Goal: Task Accomplishment & Management: Use online tool/utility

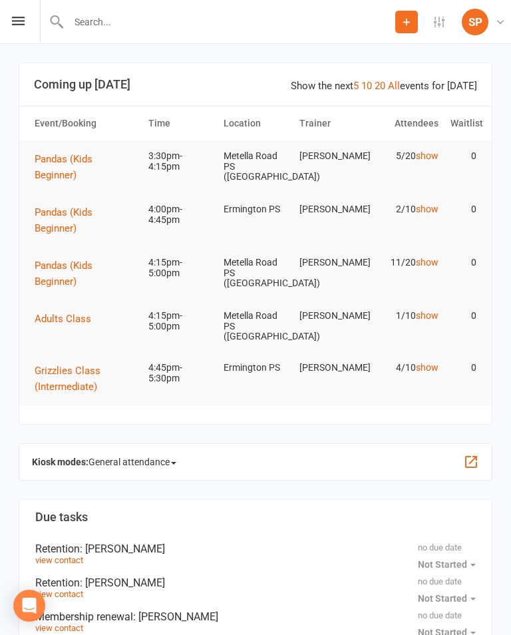
click at [21, 24] on icon at bounding box center [18, 21] width 13 height 9
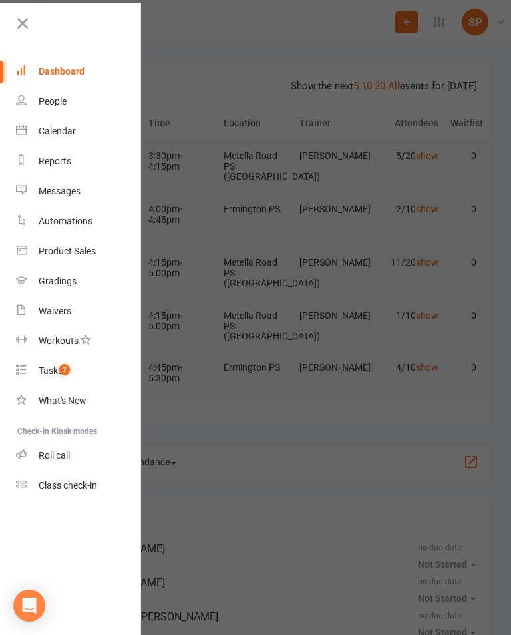
click at [92, 153] on link "Reports" at bounding box center [79, 161] width 126 height 30
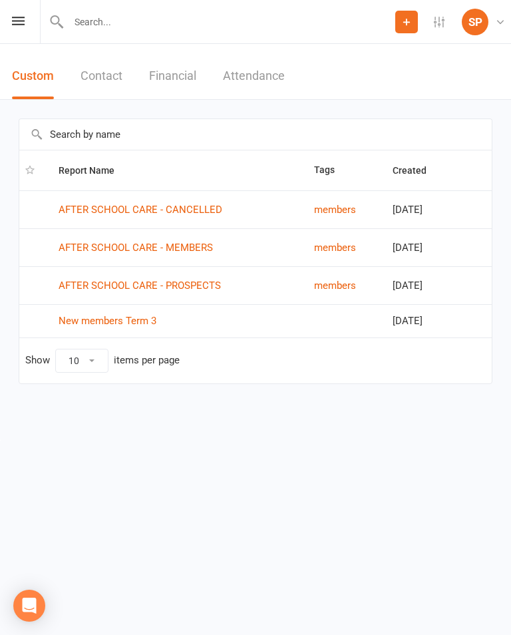
click at [196, 282] on link "AFTER SCHOOL CARE - PROSPECTS" at bounding box center [140, 286] width 162 height 12
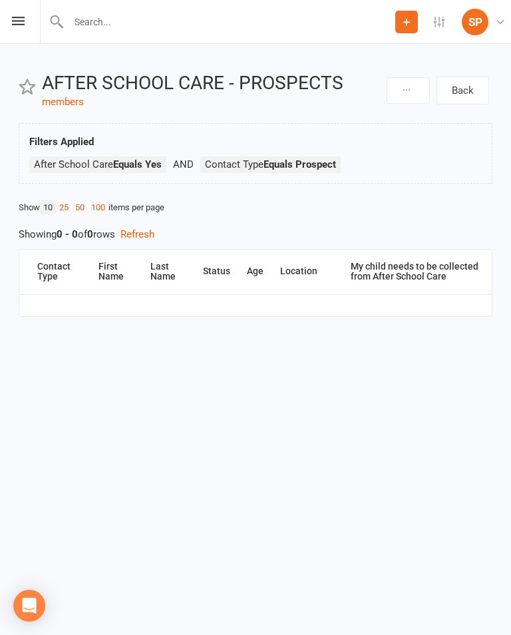
click at [0, 18] on html "Prospect Member Non-attending contact Task Add Settings Membership Plans Event …" at bounding box center [255, 189] width 511 height 379
click at [19, 19] on icon at bounding box center [18, 21] width 13 height 9
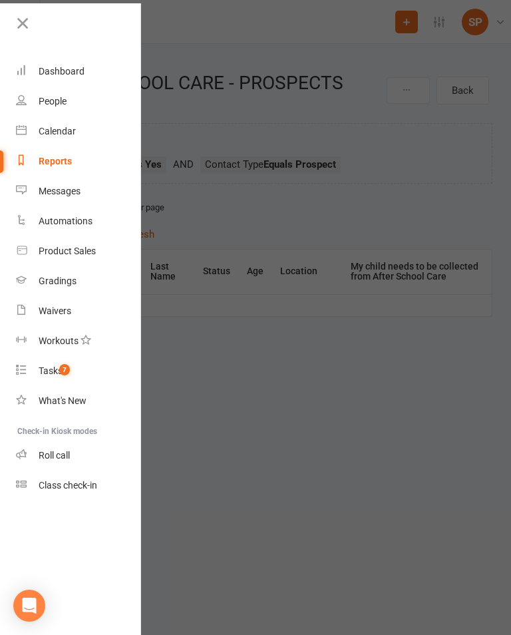
click at [63, 370] on span "7" at bounding box center [64, 369] width 11 height 11
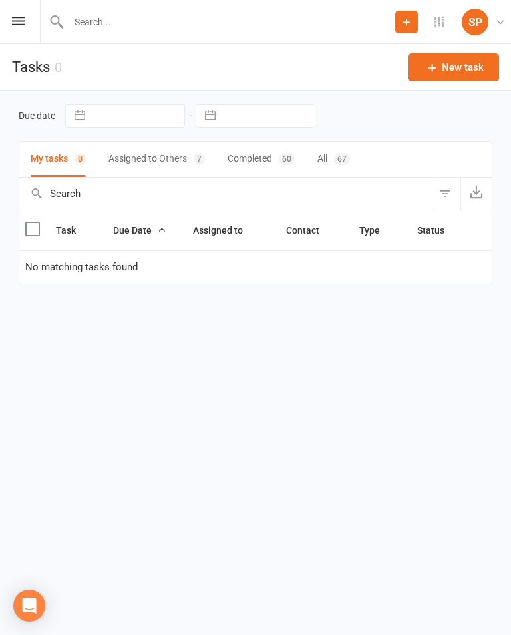
click at [184, 160] on button "Assigned to Others 7" at bounding box center [157, 159] width 97 height 35
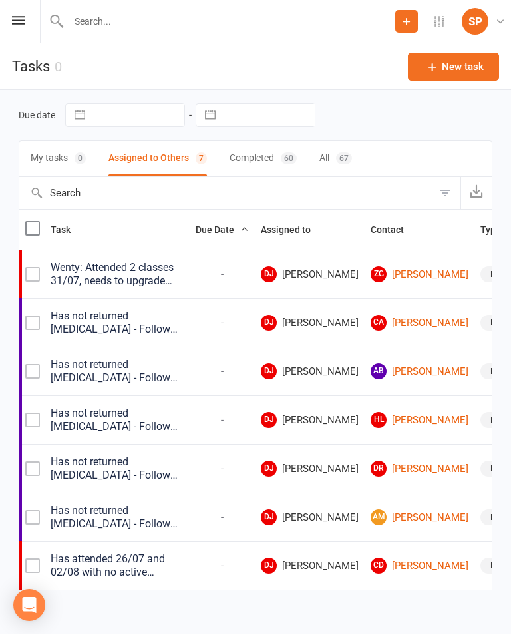
scroll to position [2, 0]
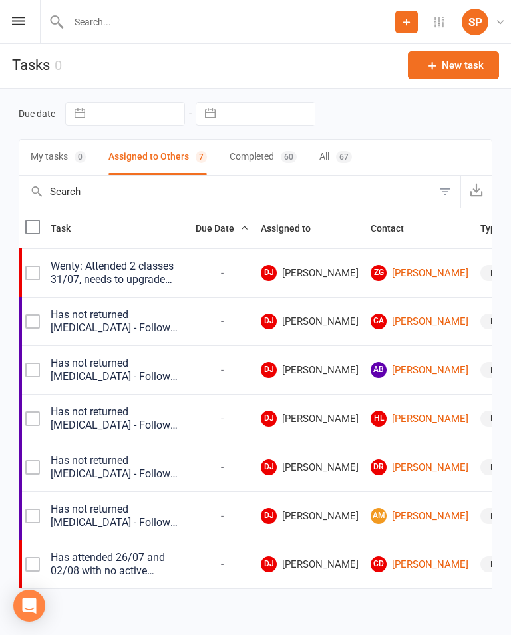
click at [9, 16] on div "Prospect Member Non-attending contact Task Add Settings Membership Plans Event …" at bounding box center [255, 22] width 511 height 44
click at [24, 24] on icon at bounding box center [18, 21] width 13 height 9
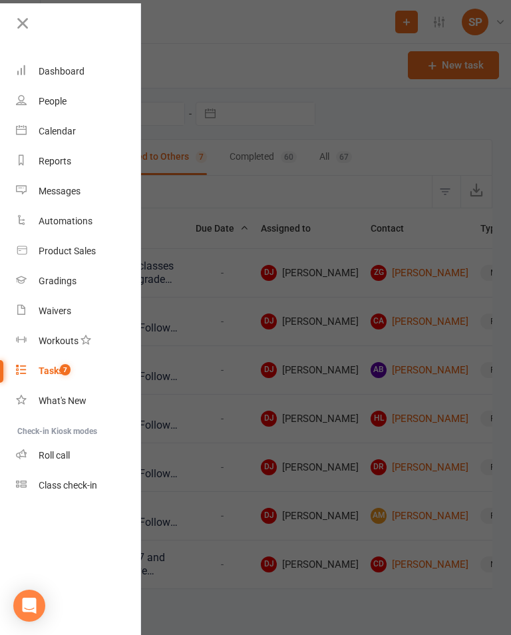
click at [93, 490] on div "Class check-in" at bounding box center [68, 485] width 59 height 11
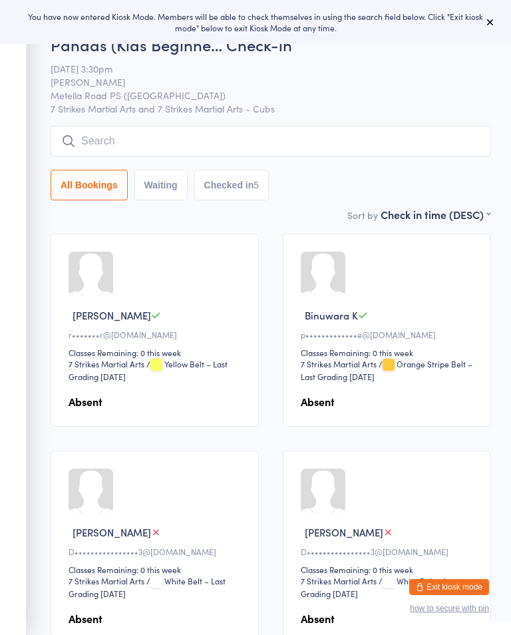
click at [416, 85] on span "[PERSON_NAME]" at bounding box center [260, 81] width 419 height 13
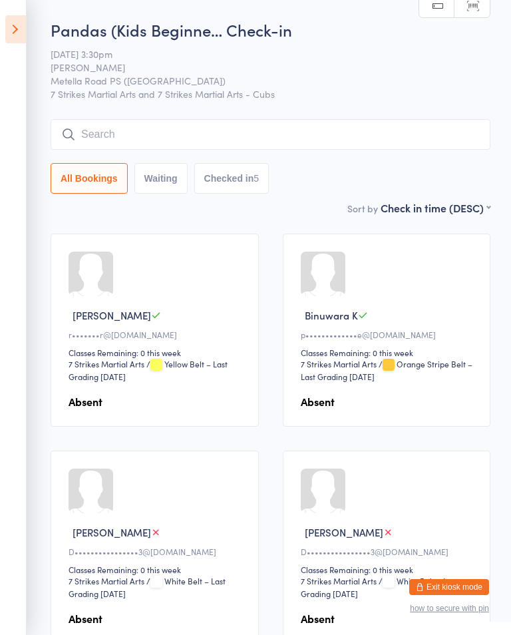
click at [15, 32] on icon at bounding box center [15, 29] width 21 height 28
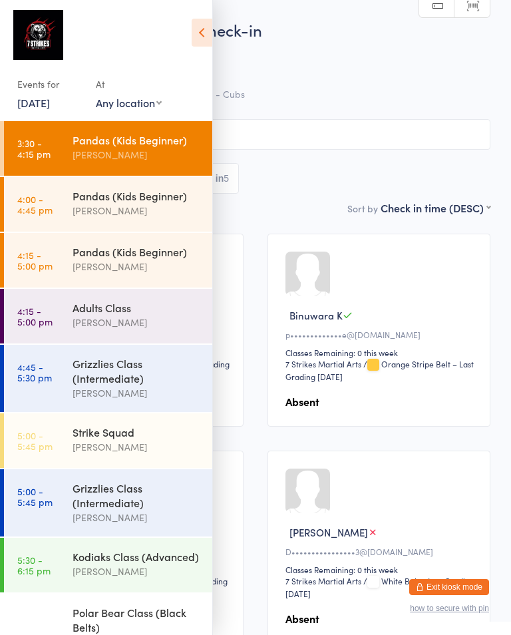
click at [152, 101] on select "Any location [GEOGRAPHIC_DATA] [GEOGRAPHIC_DATA][PERSON_NAME] [GEOGRAPHIC_DATA]…" at bounding box center [129, 102] width 66 height 15
select select "7"
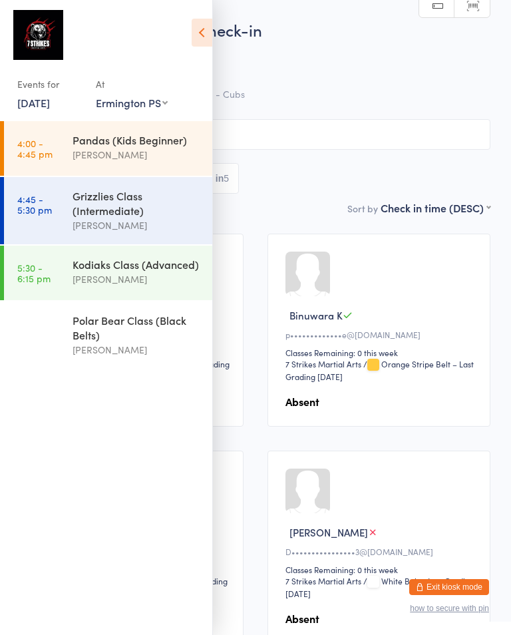
click at [148, 164] on div "Pandas (Kids Beginner) [PERSON_NAME]" at bounding box center [143, 147] width 140 height 53
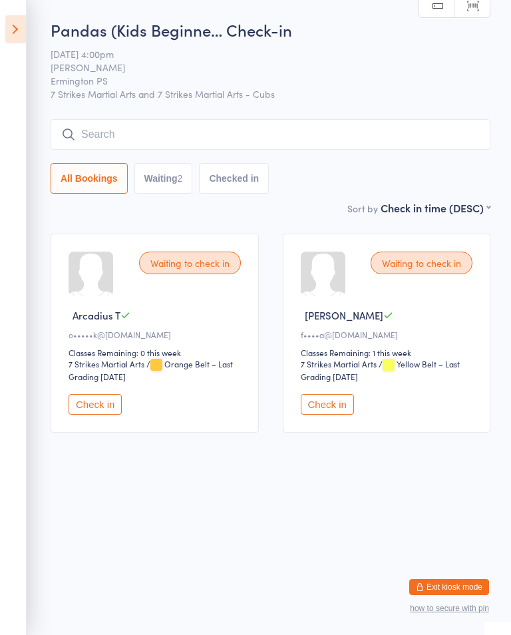
click at [335, 407] on button "Check in" at bounding box center [327, 404] width 53 height 21
